Goal: Transaction & Acquisition: Book appointment/travel/reservation

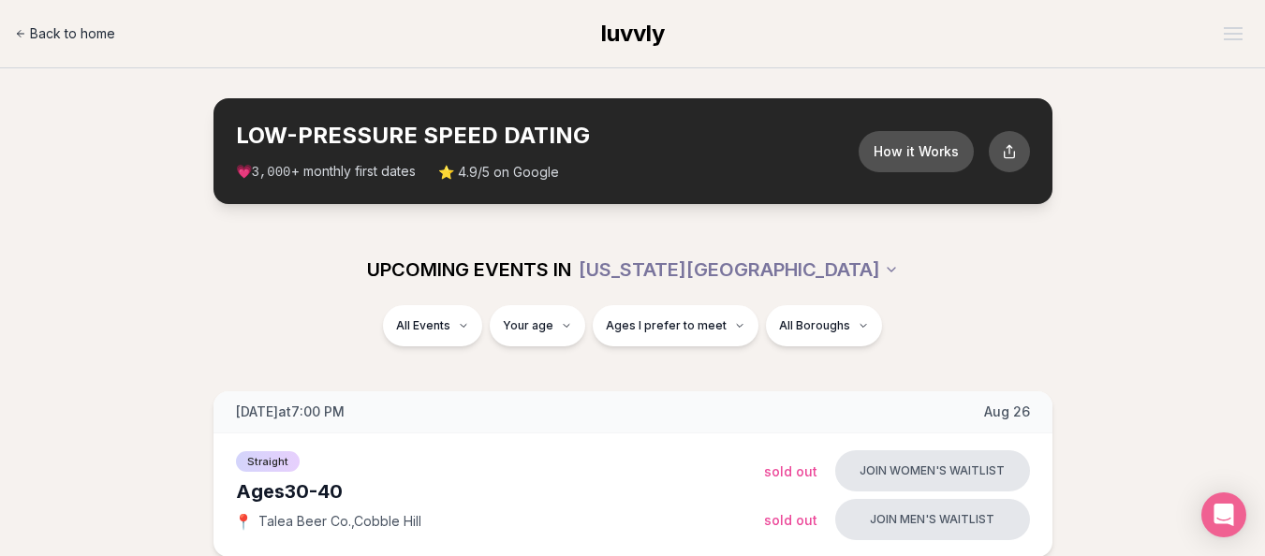
click at [82, 29] on span "Back to home" at bounding box center [72, 33] width 85 height 19
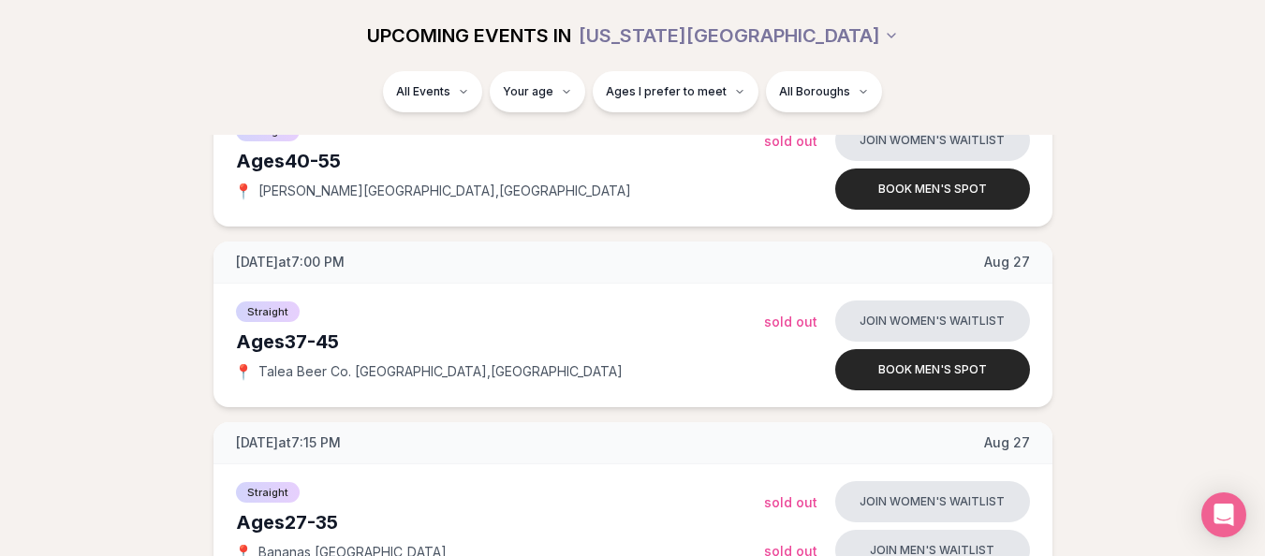
scroll to position [877, 0]
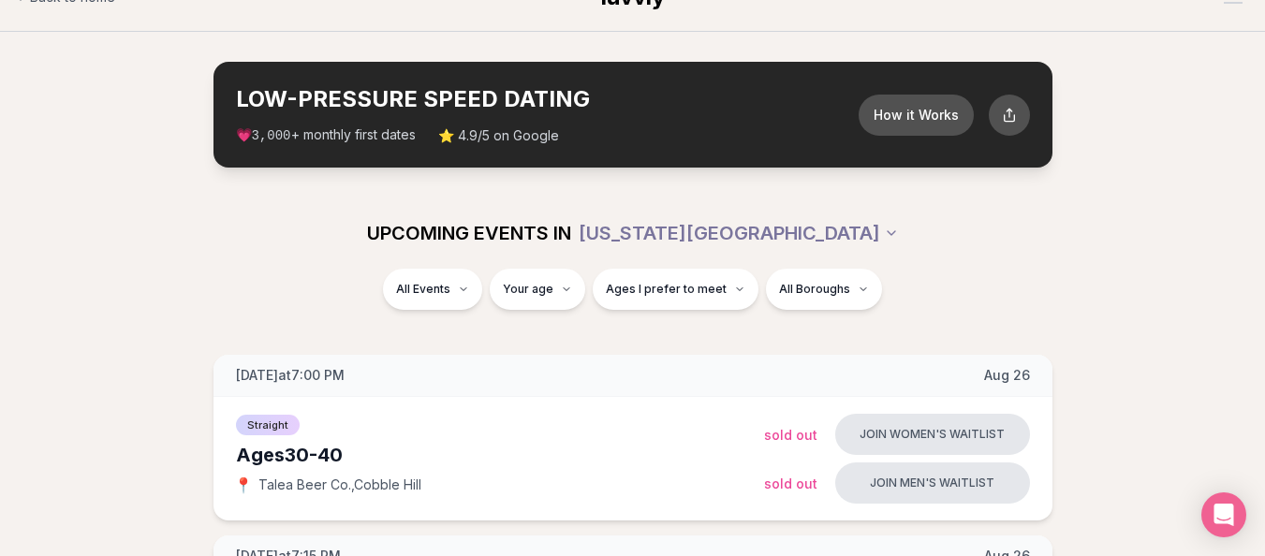
scroll to position [36, 0]
